Goal: Find specific page/section: Find specific page/section

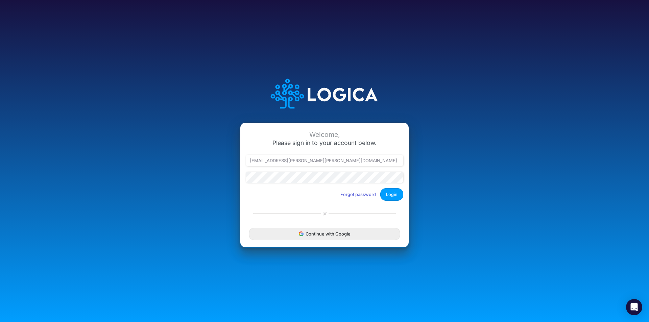
type input "leandro.castro+rp@logica.cloud"
click at [388, 193] on button "Login" at bounding box center [391, 194] width 23 height 13
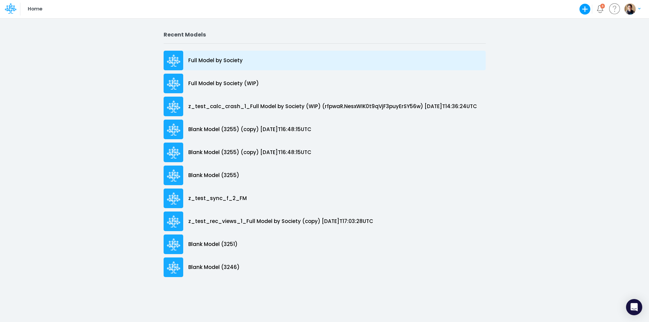
click at [218, 65] on div "Full Model by Society" at bounding box center [325, 61] width 322 height 20
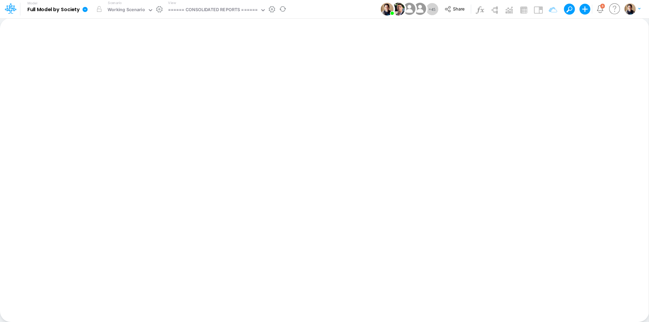
click at [87, 11] on icon at bounding box center [85, 9] width 5 height 5
click at [86, 11] on icon at bounding box center [85, 9] width 5 height 5
click at [467, 7] on button "Share" at bounding box center [455, 9] width 28 height 10
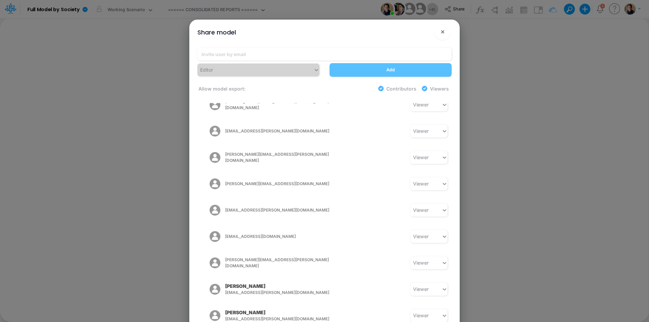
scroll to position [980, 0]
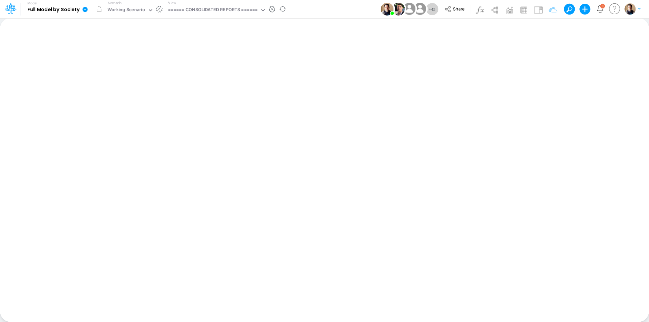
click at [87, 9] on icon at bounding box center [85, 9] width 5 height 5
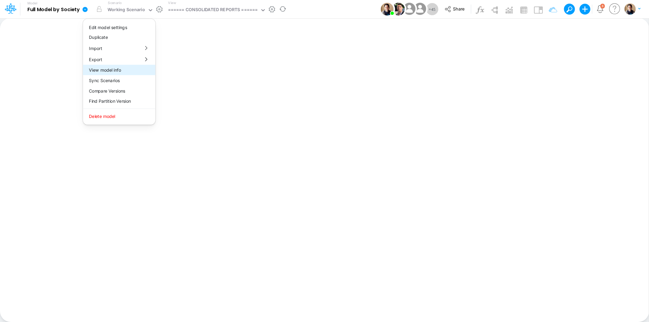
click at [121, 71] on button "View model info" at bounding box center [119, 70] width 72 height 10
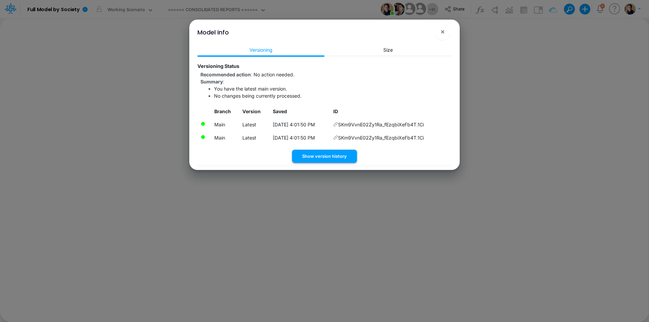
click at [346, 157] on button "Show version history" at bounding box center [324, 156] width 65 height 13
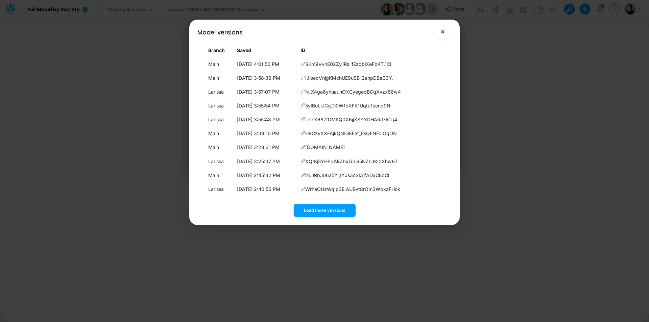
click at [444, 30] on span "×" at bounding box center [443, 31] width 4 height 8
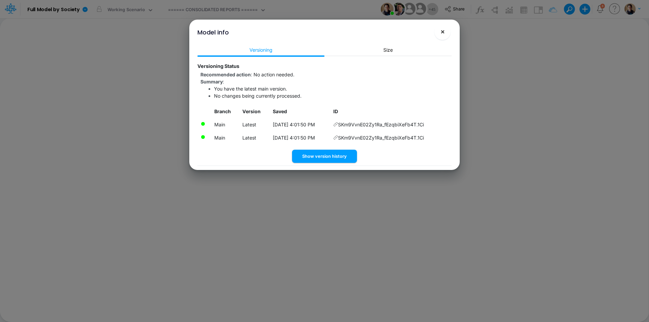
click at [447, 34] on button "×" at bounding box center [443, 32] width 16 height 16
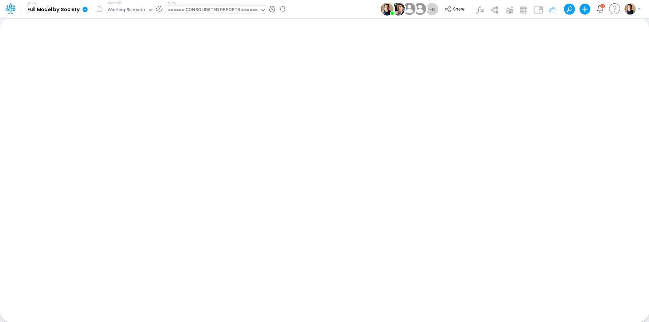
click at [197, 14] on div "====== CONSOLIDATED REPORTS ======" at bounding box center [213, 10] width 90 height 8
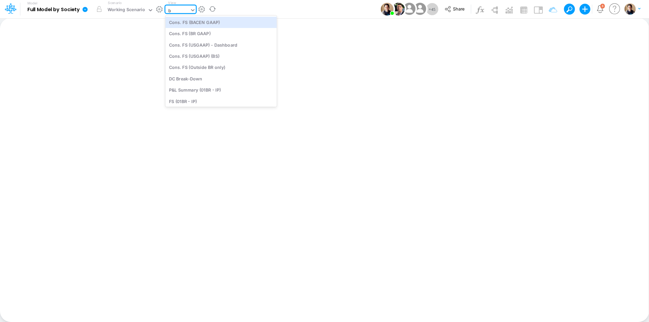
type input "bs"
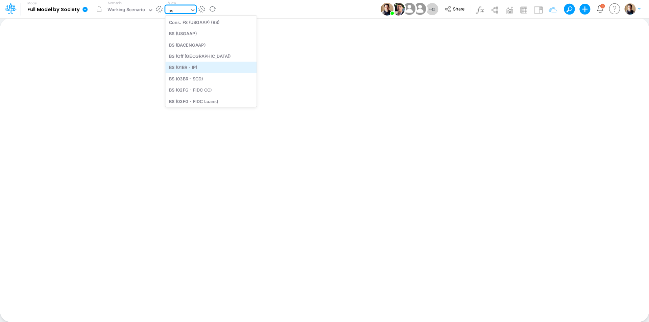
click at [213, 65] on div "BS (01BR - IP)" at bounding box center [210, 67] width 91 height 11
type input "BS (01BR - IP)"
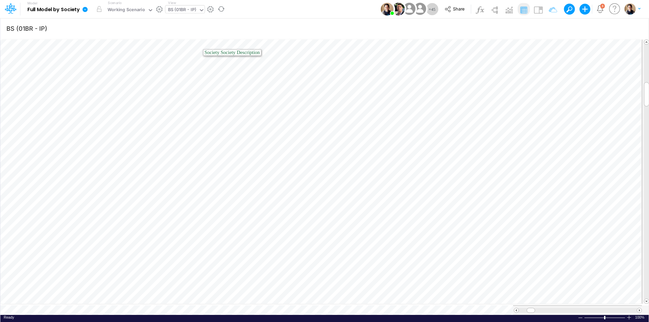
click at [86, 9] on icon at bounding box center [85, 9] width 5 height 5
click at [134, 100] on button "Find Partition Version" at bounding box center [119, 101] width 72 height 10
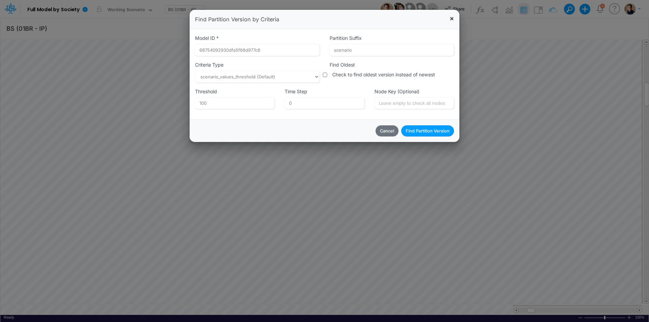
click at [452, 18] on span "×" at bounding box center [452, 18] width 4 height 8
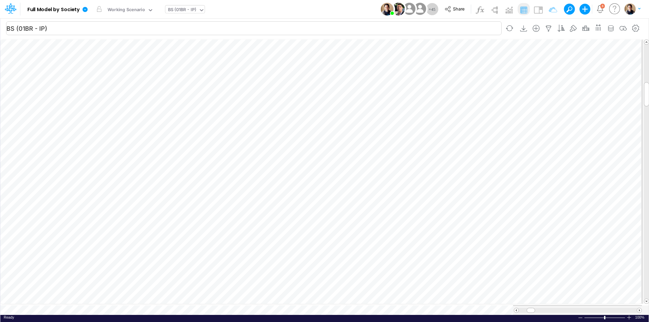
scroll to position [3, 0]
click at [86, 7] on icon at bounding box center [85, 9] width 5 height 5
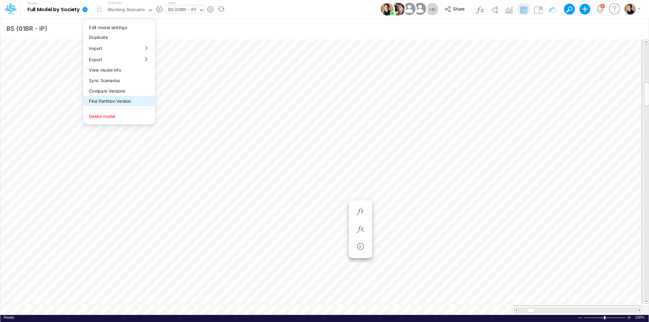
click at [116, 101] on button "Find Partition Version" at bounding box center [119, 101] width 72 height 10
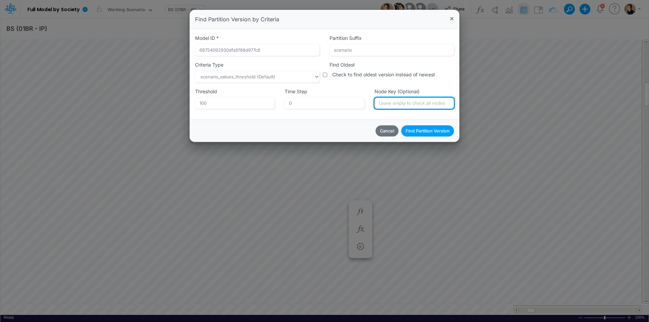
click at [405, 106] on input "Node Key (Optional)" at bounding box center [414, 103] width 79 height 11
paste input "66918dfbf1f339aa830da69d_6699d236d75a4303e5d24fd6"
type input "66918dfbf1f339aa830da69d_6699d236d75a4303e5d24fd6"
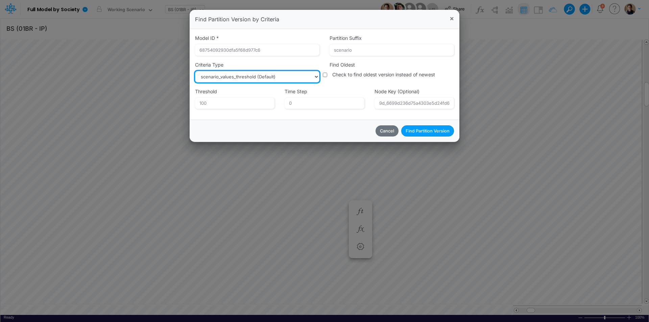
scroll to position [0, 0]
click at [297, 76] on select "scenario_values_threshold (Default) user_has_current_version partition_modified…" at bounding box center [257, 76] width 124 height 11
click at [291, 75] on select "scenario_values_threshold (Default) user_has_current_version partition_modified…" at bounding box center [257, 76] width 124 height 11
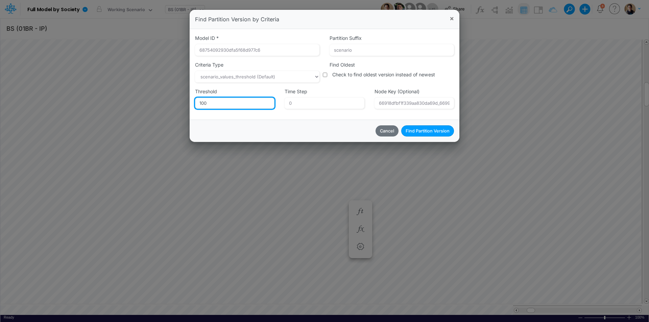
drag, startPoint x: 205, startPoint y: 101, endPoint x: 214, endPoint y: 101, distance: 9.5
click at [214, 101] on input "100" at bounding box center [234, 103] width 79 height 11
type input "10"
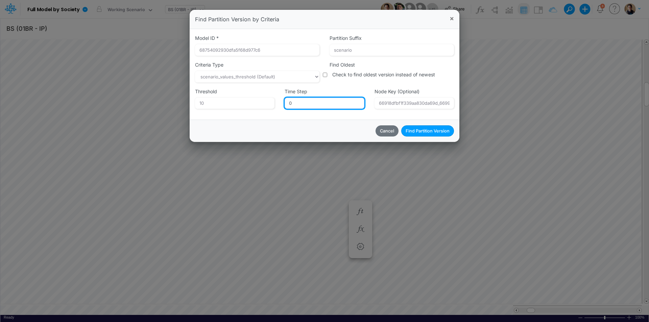
drag, startPoint x: 302, startPoint y: 100, endPoint x: 283, endPoint y: 100, distance: 18.6
click at [283, 100] on div "Time Step 0" at bounding box center [325, 101] width 90 height 27
type input "12"
click at [433, 132] on button "Find Partition Version" at bounding box center [427, 130] width 53 height 11
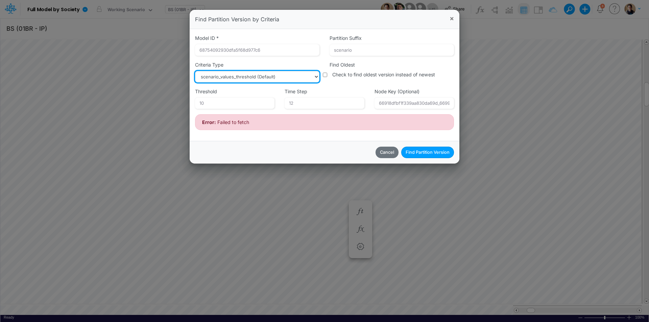
click at [298, 76] on select "scenario_values_threshold (Default) user_has_current_version partition_modified…" at bounding box center [257, 76] width 124 height 11
click at [195, 71] on select "scenario_values_threshold (Default) user_has_current_version partition_modified…" at bounding box center [257, 76] width 124 height 11
click at [291, 77] on select "scenario_values_threshold (Default) user_has_current_version partition_modified…" at bounding box center [257, 76] width 124 height 11
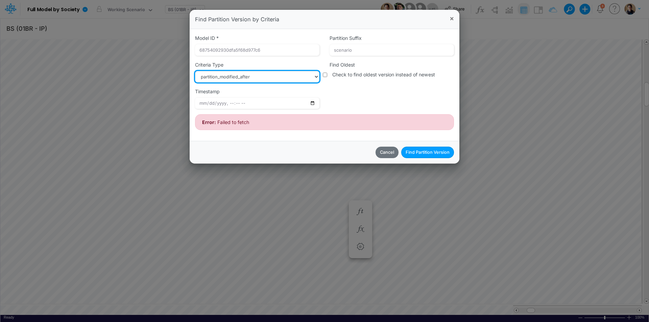
select select "user_has_current_version"
click at [195, 71] on select "scenario_values_threshold (Default) user_has_current_version partition_modified…" at bounding box center [257, 76] width 124 height 11
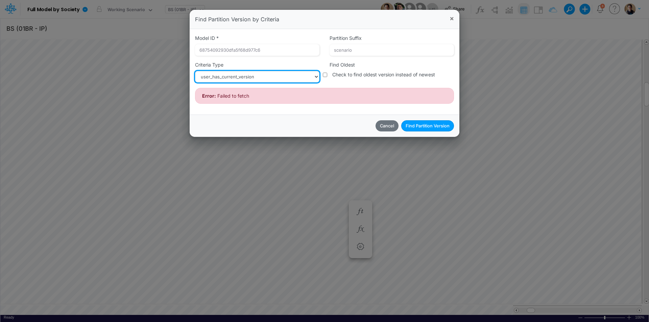
click at [285, 74] on select "scenario_values_threshold (Default) user_has_current_version partition_modified…" at bounding box center [257, 76] width 124 height 11
click at [434, 125] on button "Find Partition Version" at bounding box center [427, 125] width 53 height 11
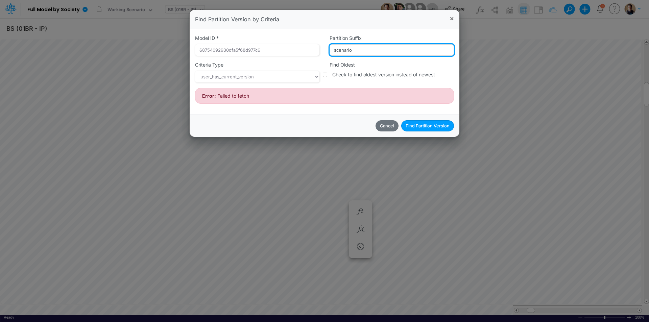
click at [361, 47] on input "scenario" at bounding box center [392, 49] width 124 height 11
paste input ".668da54fe22bc1a9ad89ab11.1672531200000.668da537e22bc1a9ad89ab0d.scenario"
type input "scenario.668da54fe22bc1a9ad89ab11.1672531200000.668da537e22bc1a9ad89ab0d.scenar…"
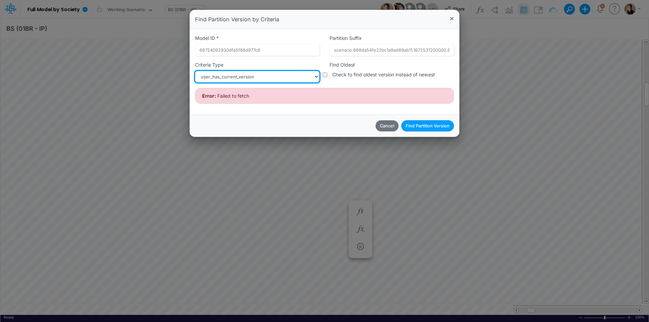
click at [293, 74] on select "scenario_values_threshold (Default) user_has_current_version partition_modified…" at bounding box center [257, 76] width 124 height 11
select select "scenario_values_threshold"
click at [195, 71] on select "scenario_values_threshold (Default) user_has_current_version partition_modified…" at bounding box center [257, 76] width 124 height 11
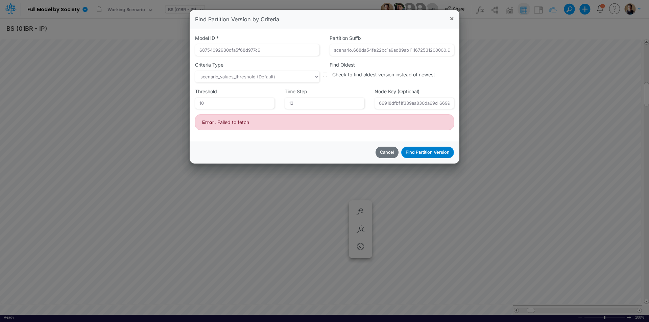
click at [429, 152] on button "Find Partition Version" at bounding box center [427, 152] width 53 height 11
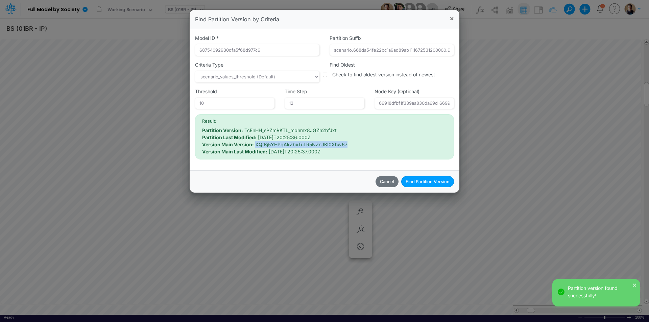
drag, startPoint x: 348, startPoint y: 144, endPoint x: 255, endPoint y: 143, distance: 92.7
click at [255, 143] on div "Version Main Version: XQrKj5YHPqAkZbxTuLR5NZnJKI0Xhw67" at bounding box center [324, 144] width 245 height 7
copy div "XQrKj5YHPqAkZbxTuLR5NZnJKI0Xhw67"
click at [327, 74] on div "Find Oldest Check to find oldest version instead of newest" at bounding box center [392, 74] width 135 height 27
click at [326, 74] on input "Find Oldest" at bounding box center [325, 75] width 4 height 4
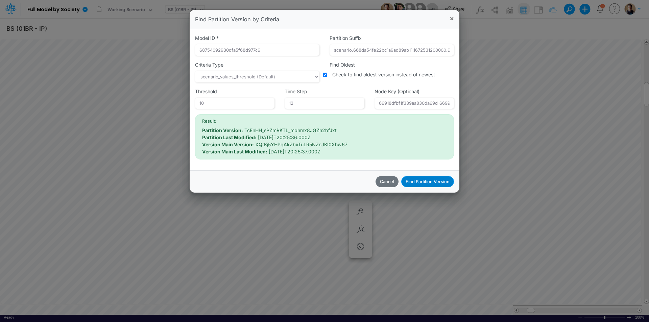
click at [424, 181] on button "Find Partition Version" at bounding box center [427, 181] width 53 height 11
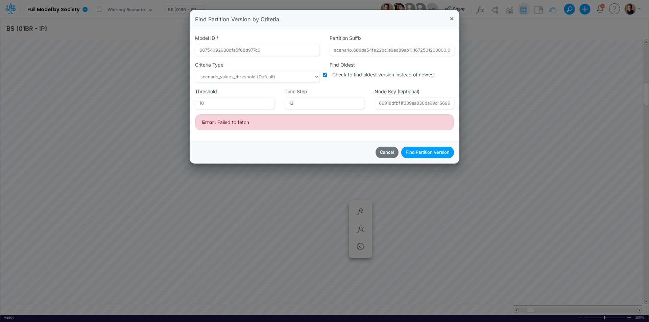
click at [327, 74] on input "Find Oldest" at bounding box center [325, 75] width 4 height 4
click at [427, 154] on button "Find Partition Version" at bounding box center [427, 152] width 53 height 11
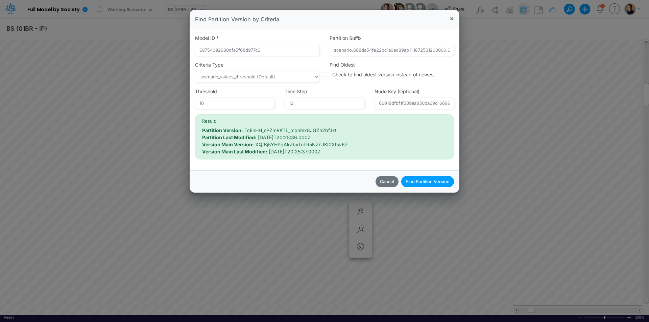
click at [325, 73] on input "Find Oldest" at bounding box center [325, 75] width 4 height 4
click at [434, 184] on button "Find Partition Version" at bounding box center [427, 181] width 53 height 11
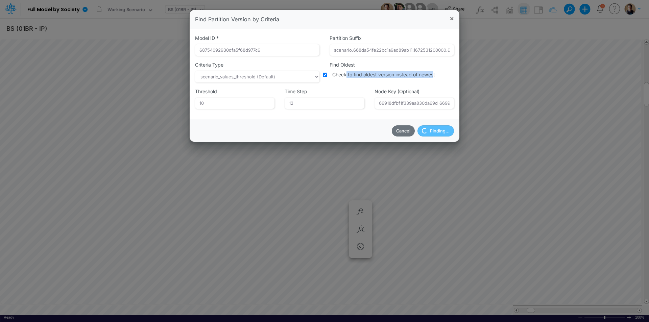
drag, startPoint x: 436, startPoint y: 76, endPoint x: 346, endPoint y: 78, distance: 89.6
click at [346, 78] on div "Check to find oldest version instead of newest" at bounding box center [392, 74] width 124 height 7
copy span "to find oldest version instead of newes"
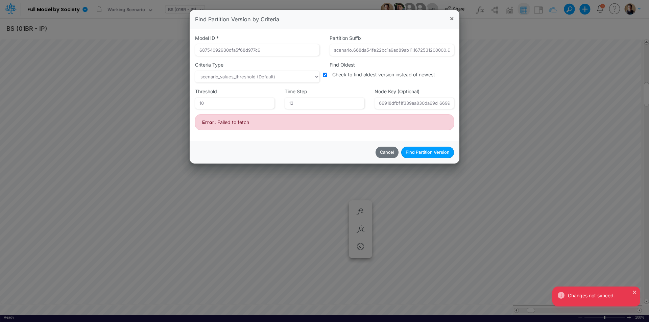
click at [325, 74] on input "Find Oldest" at bounding box center [325, 75] width 4 height 4
checkbox input "false"
click at [428, 153] on button "Find Partition Version" at bounding box center [427, 152] width 53 height 11
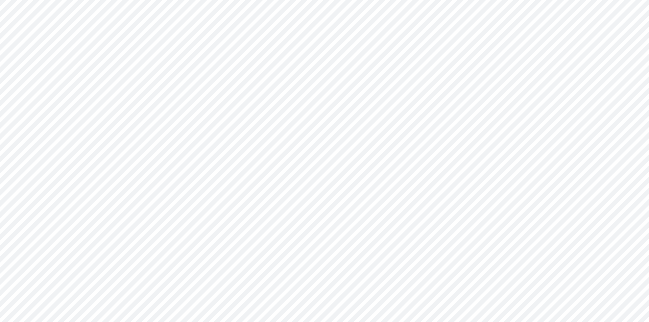
type input "BS (01BR - IP)"
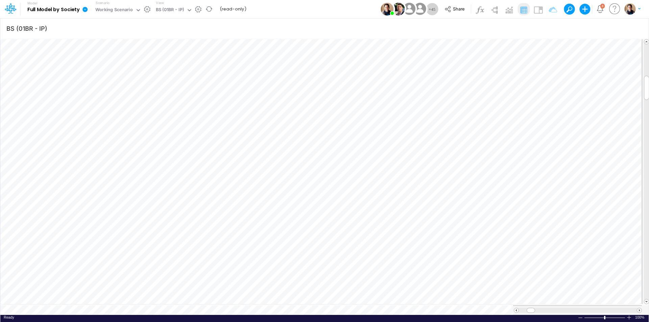
click at [86, 8] on icon at bounding box center [85, 9] width 5 height 5
click at [122, 72] on button "View model info" at bounding box center [119, 70] width 72 height 10
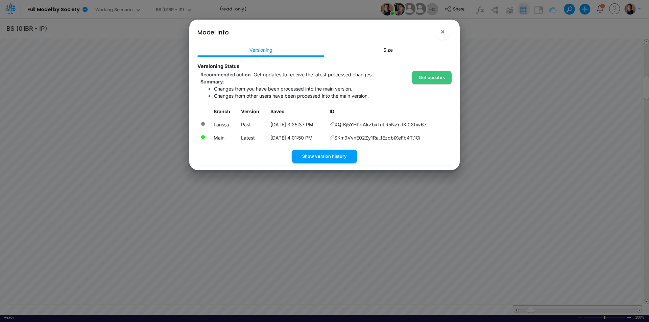
click at [336, 157] on button "Show version history" at bounding box center [324, 156] width 65 height 13
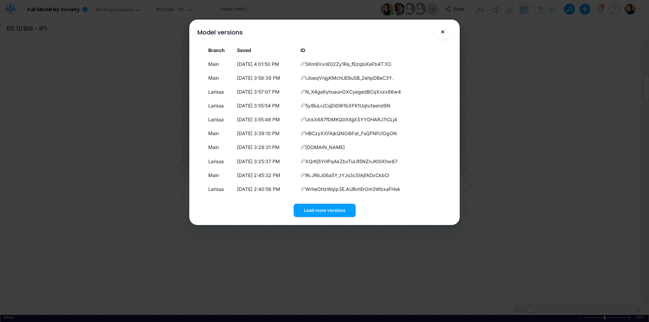
click at [443, 35] on span "×" at bounding box center [443, 31] width 4 height 8
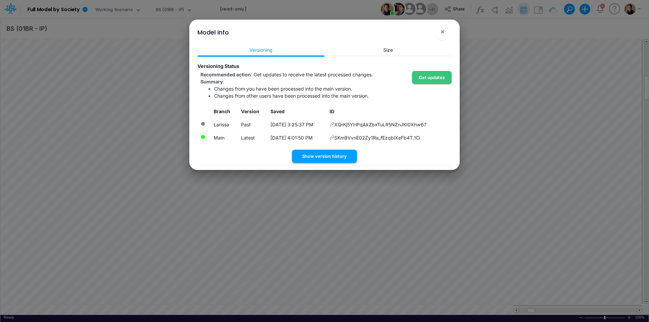
click at [326, 156] on button "Show version history" at bounding box center [324, 156] width 65 height 13
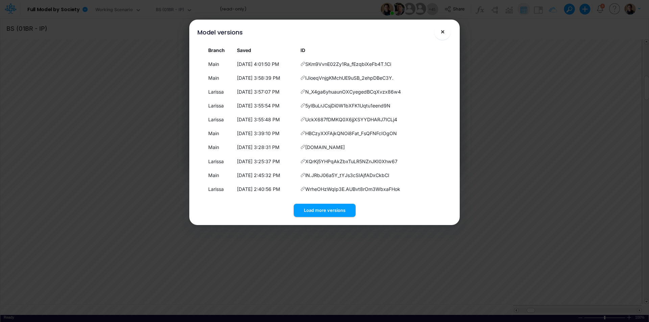
click at [443, 33] on span "×" at bounding box center [443, 31] width 4 height 8
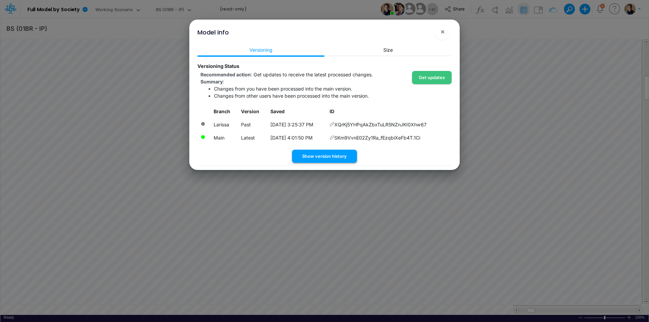
click at [318, 159] on button "Show version history" at bounding box center [324, 156] width 65 height 13
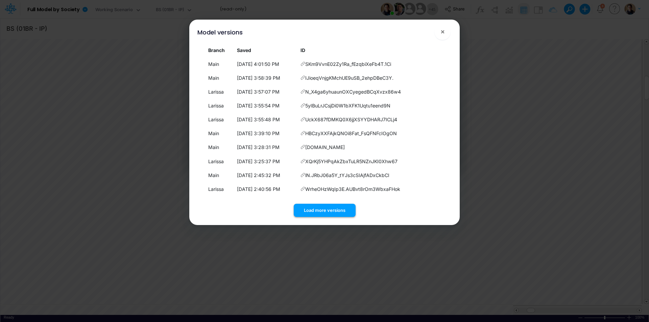
click at [322, 210] on button "Load more versions" at bounding box center [325, 210] width 62 height 13
